Goal: Transaction & Acquisition: Book appointment/travel/reservation

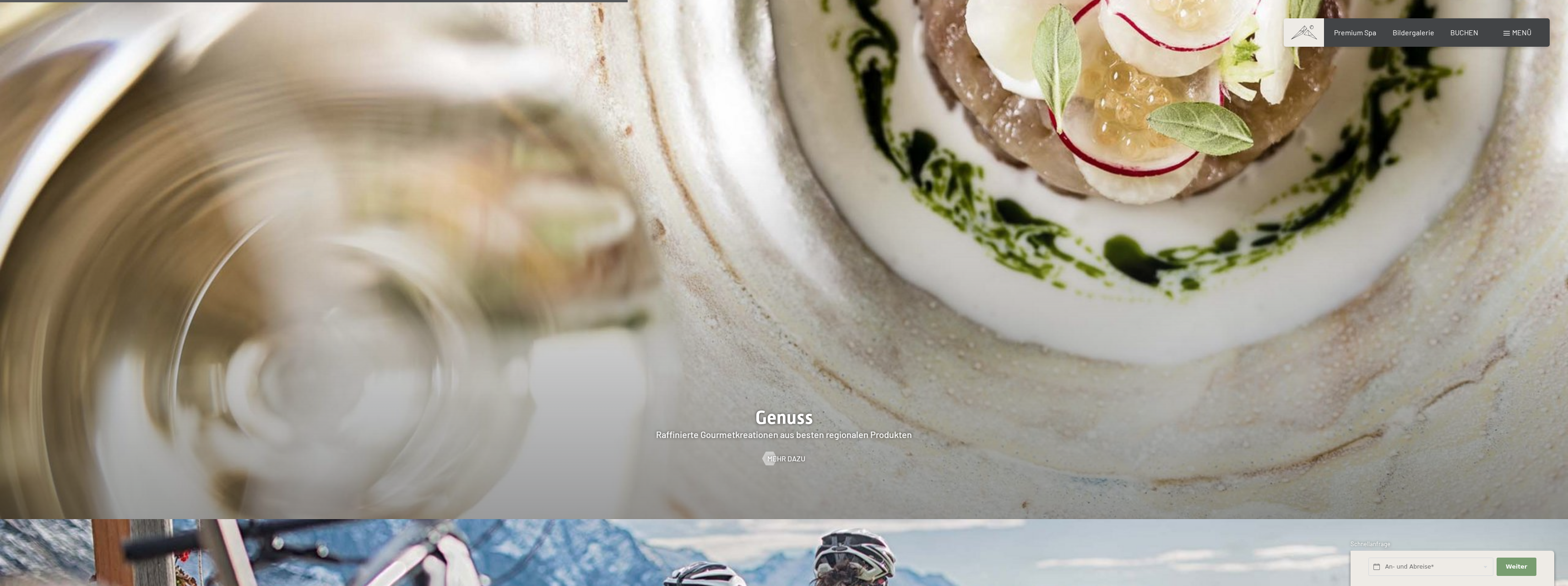
scroll to position [2657, 0]
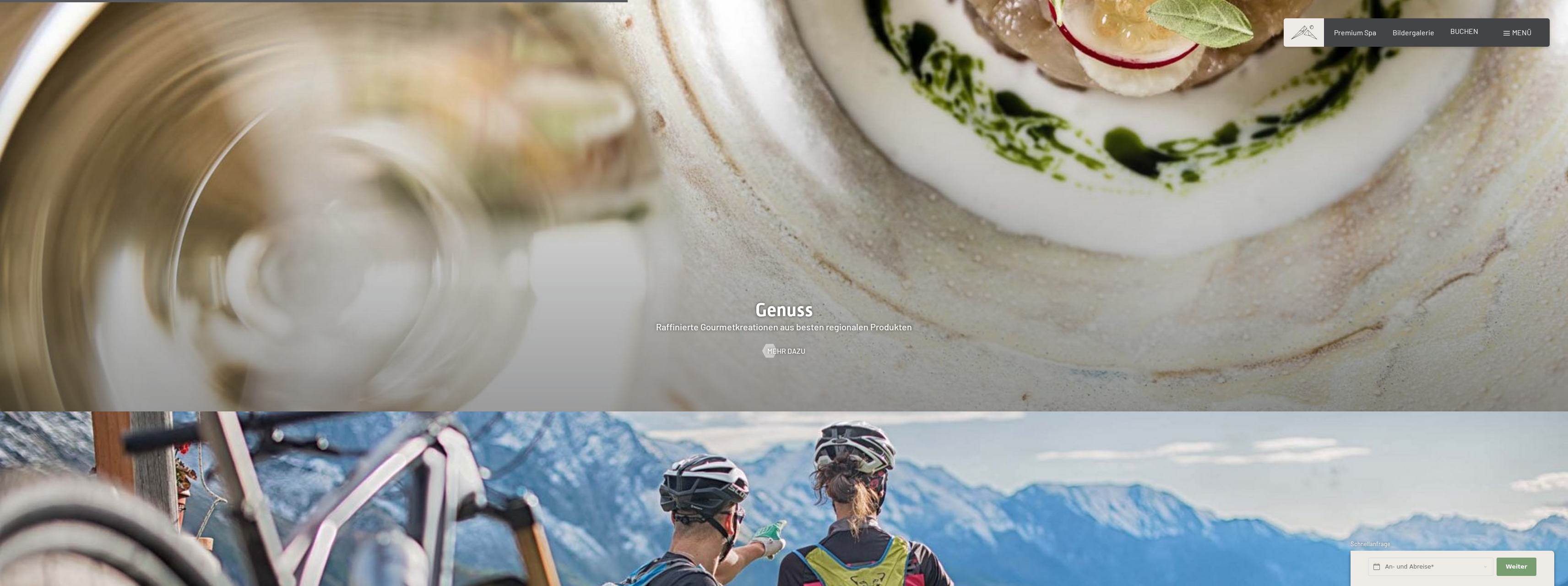
click at [1458, 30] on span "BUCHEN" at bounding box center [1465, 31] width 28 height 9
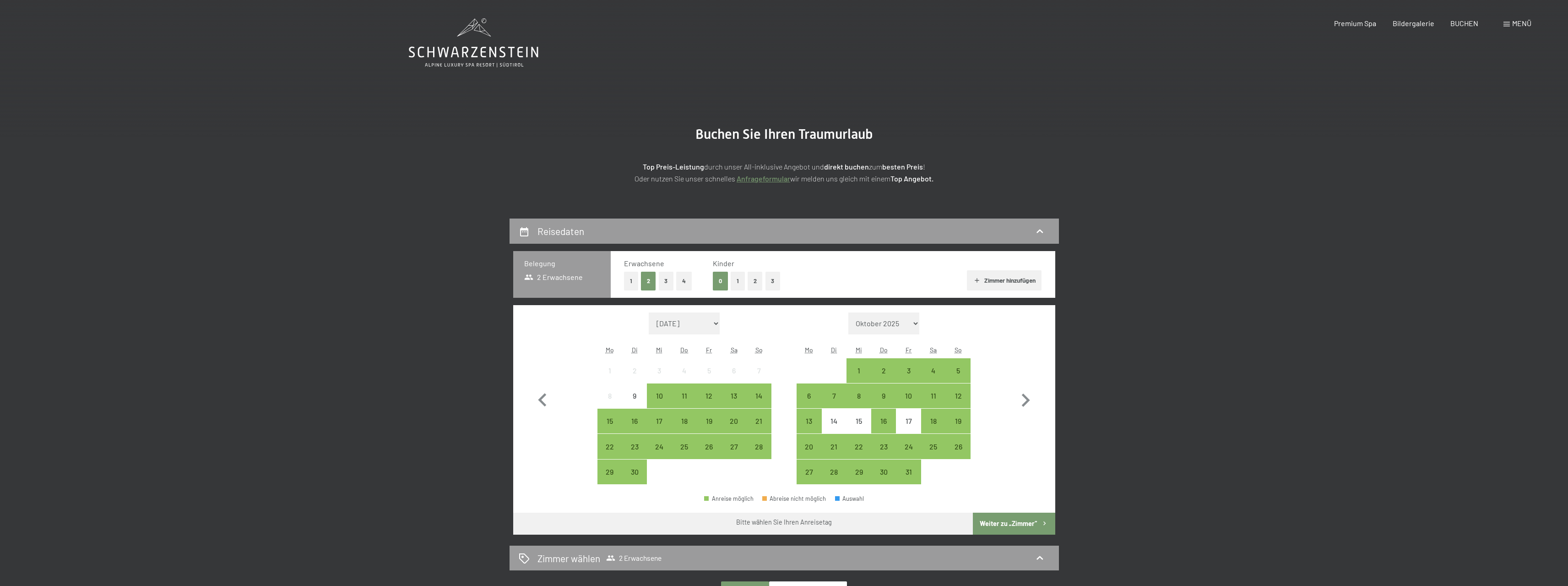
click at [700, 328] on select "September 2025 Oktober 2025 November 2025 Dezember 2025 Januar 2026 Februar 202…" at bounding box center [684, 323] width 71 height 22
select select "2026-08-01"
select select "2026-09-01"
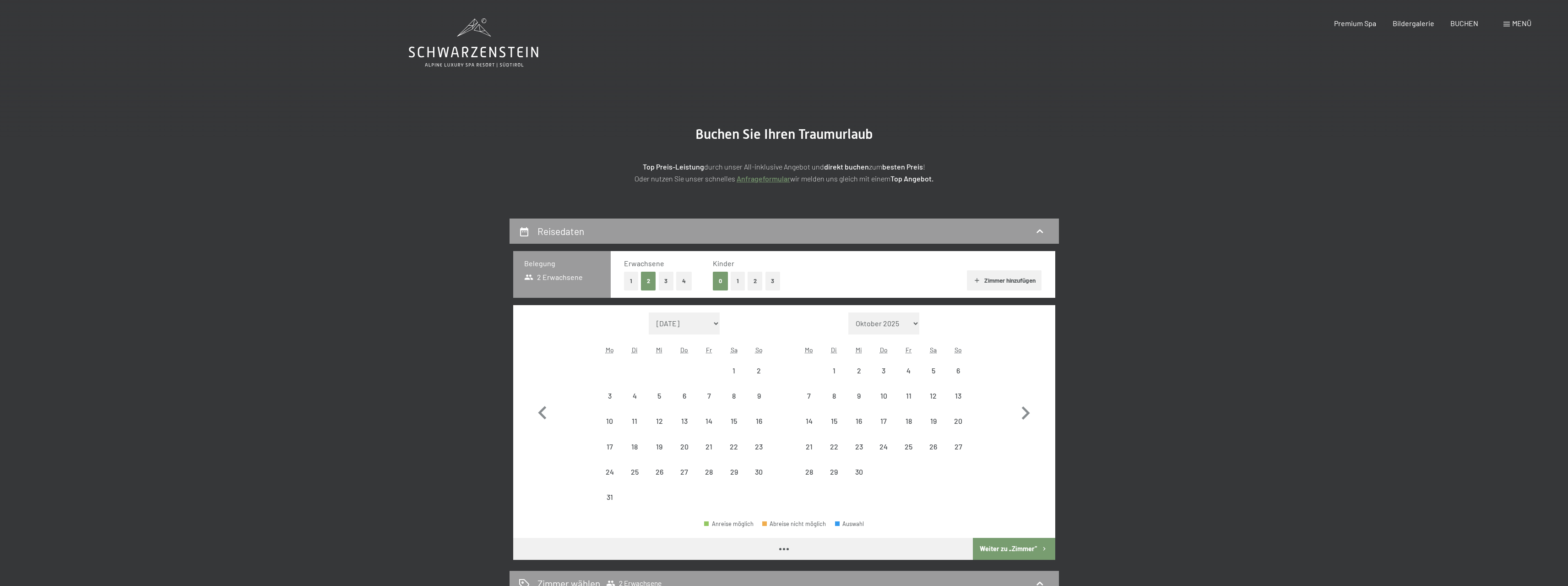
select select "2026-08-01"
select select "2026-09-01"
click at [695, 316] on label "Einwilligung Marketing*" at bounding box center [732, 319] width 80 height 9
click at [691, 316] on input "Einwilligung Marketing*" at bounding box center [687, 319] width 9 height 9
click at [695, 319] on label "Einwilligung Marketing*" at bounding box center [732, 319] width 80 height 9
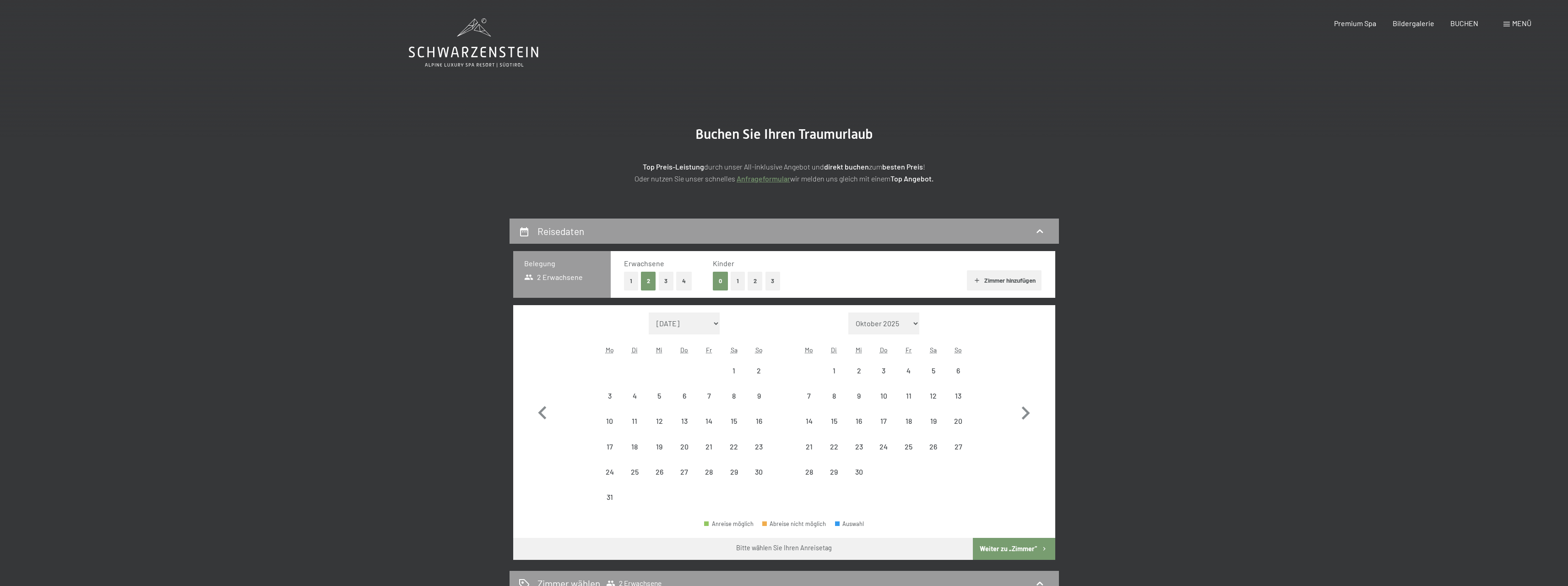
click at [691, 319] on input "Einwilligung Marketing*" at bounding box center [687, 319] width 9 height 9
checkbox input "false"
click at [695, 326] on select "September 2025 Oktober 2025 November 2025 Dezember 2025 Januar 2026 Februar 202…" at bounding box center [684, 323] width 71 height 22
select select "2026-07-01"
select select "2026-08-01"
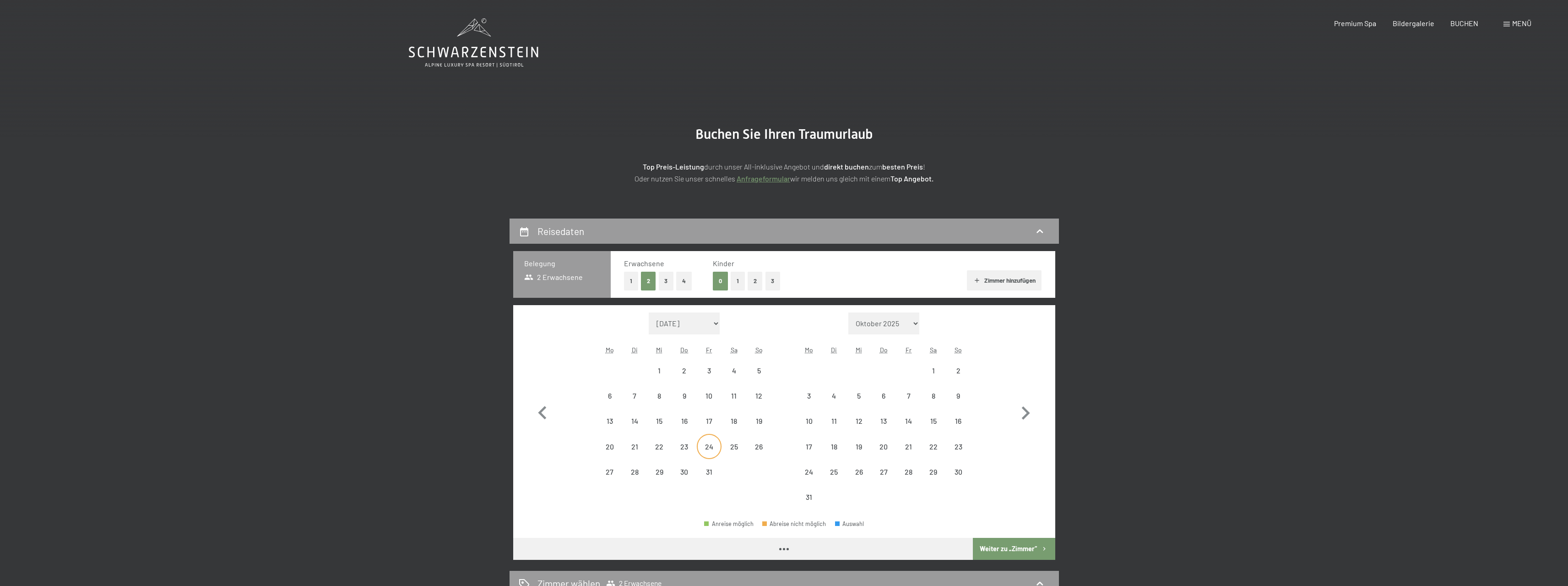
select select "2026-07-01"
select select "2026-08-01"
click at [604, 446] on div "20" at bounding box center [610, 454] width 23 height 23
select select "2026-07-01"
select select "2026-08-01"
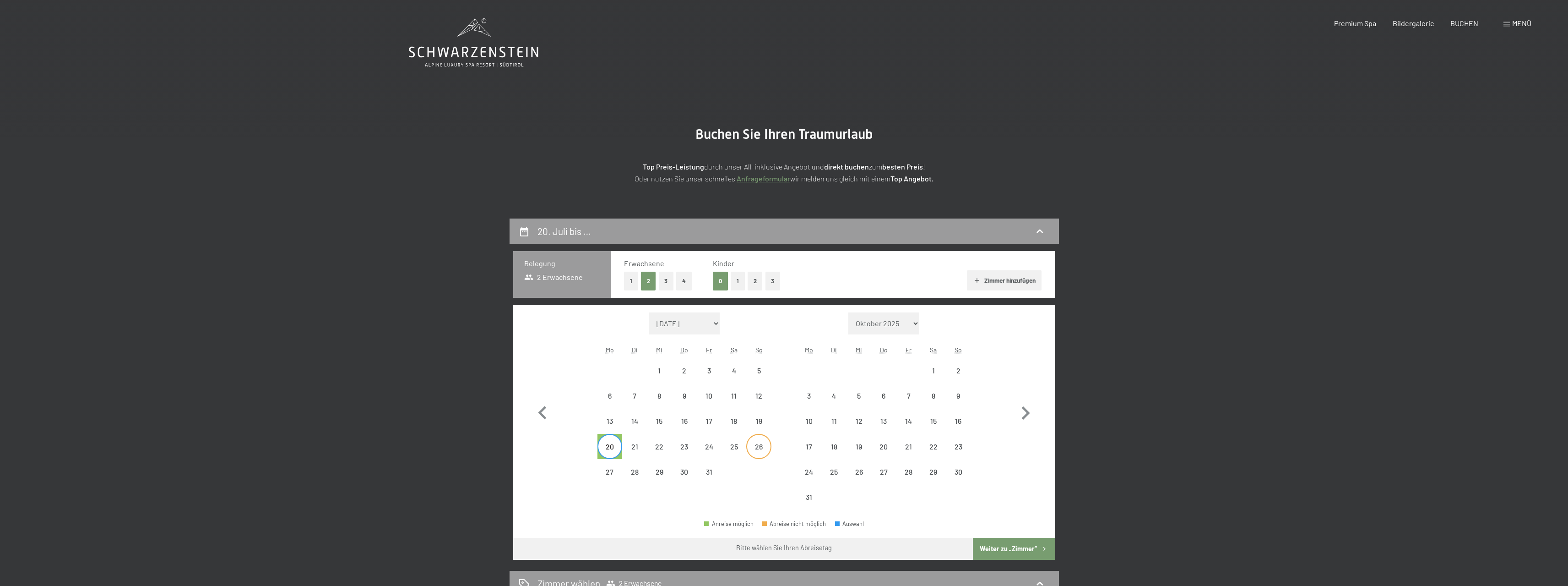
click at [754, 447] on div "26" at bounding box center [758, 454] width 23 height 23
select select "2026-07-01"
select select "2026-08-01"
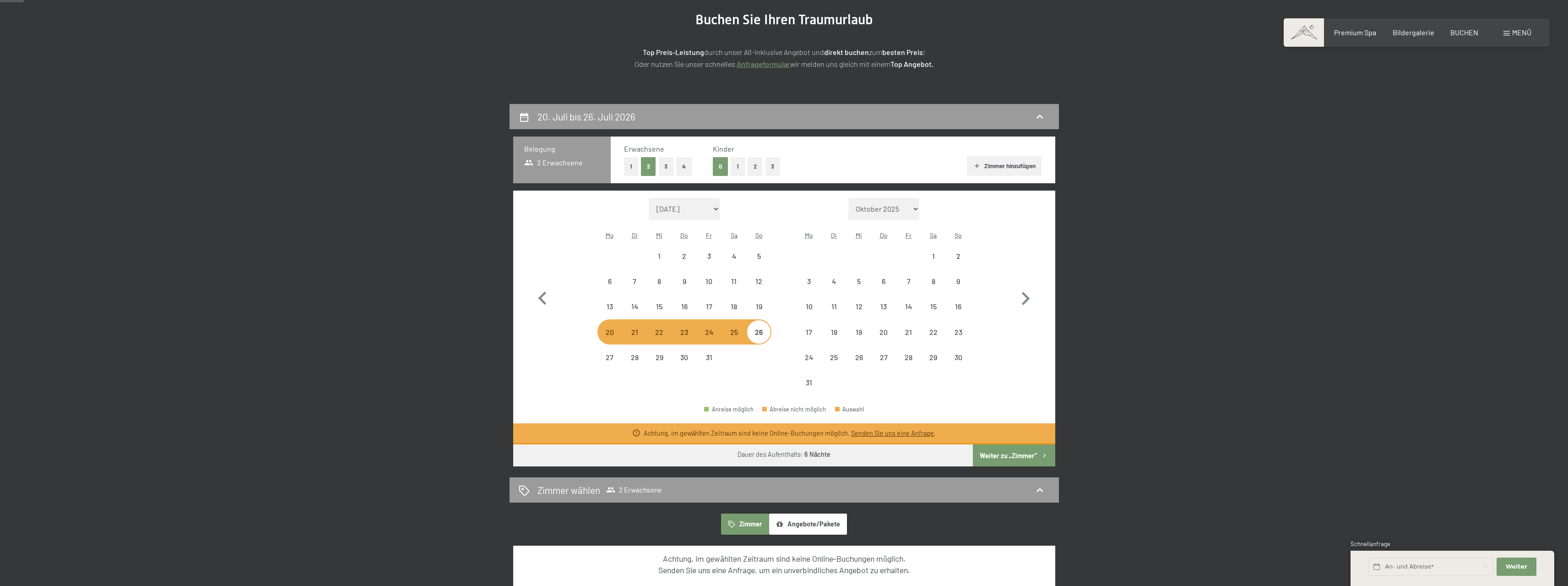
scroll to position [183, 0]
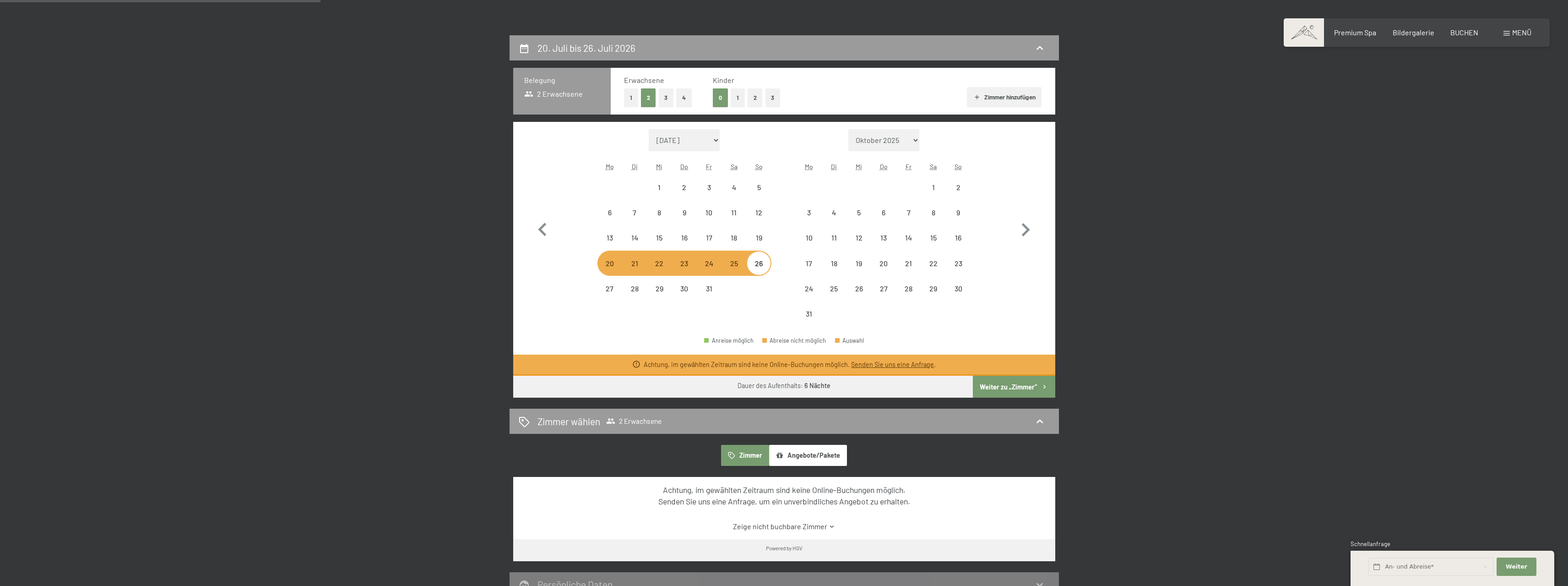
click at [970, 384] on div "Dauer des Aufenthalts: 6 Nächte" at bounding box center [784, 386] width 542 height 19
click at [986, 385] on button "Weiter zu „Zimmer“" at bounding box center [1013, 387] width 82 height 22
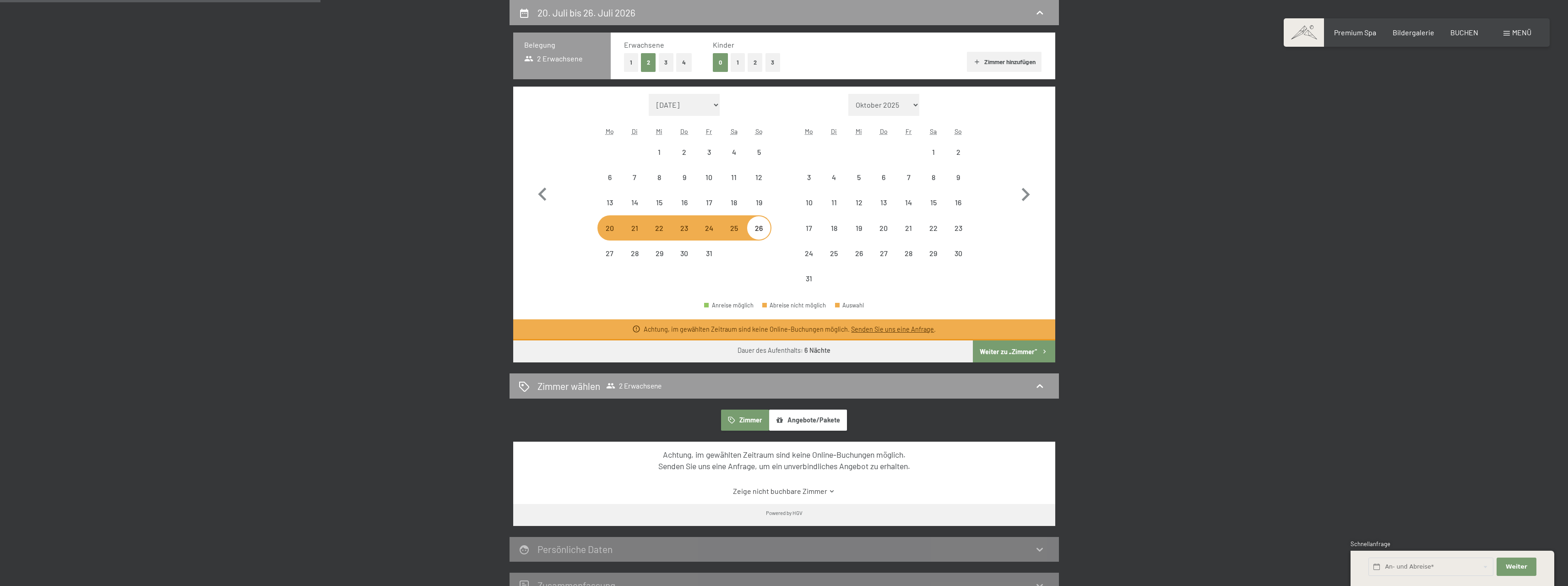
select select "2026-07-01"
select select "2026-08-01"
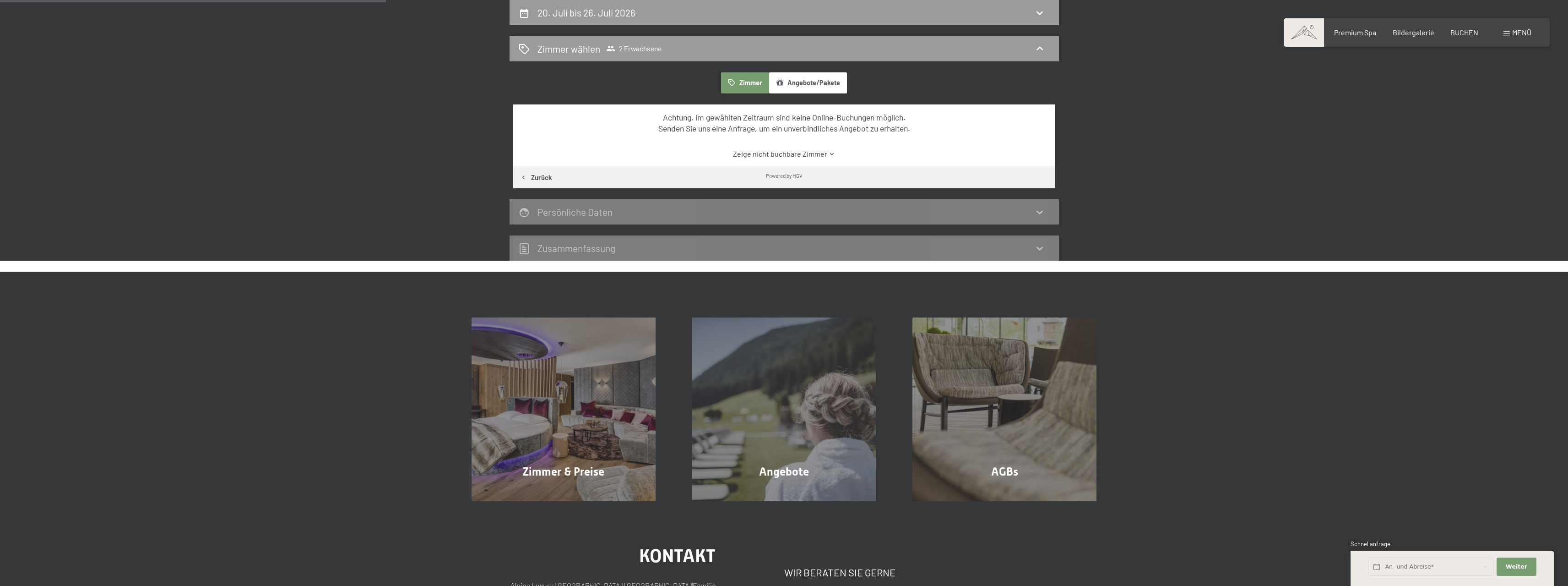
click at [801, 82] on button "Angebote/Pakete" at bounding box center [808, 83] width 78 height 21
click at [752, 219] on div "Persönliche Daten" at bounding box center [784, 212] width 531 height 13
